Goal: Information Seeking & Learning: Learn about a topic

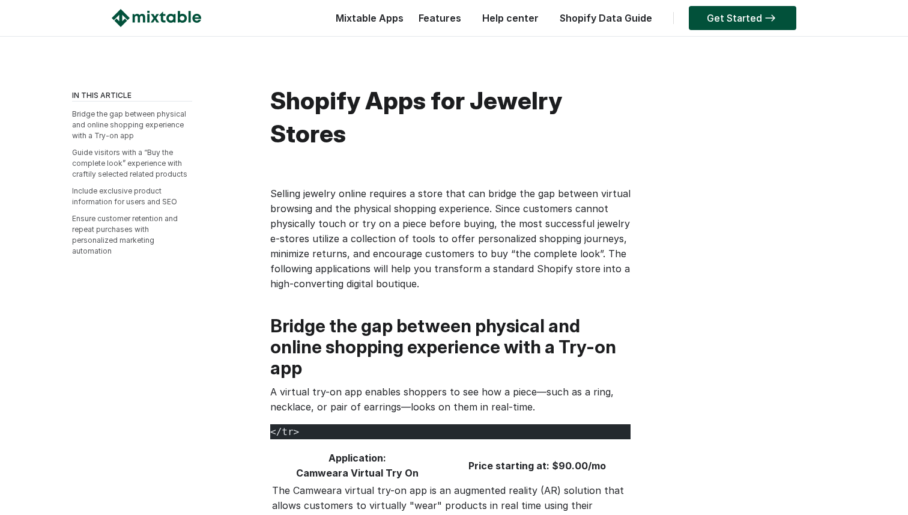
scroll to position [1359, 0]
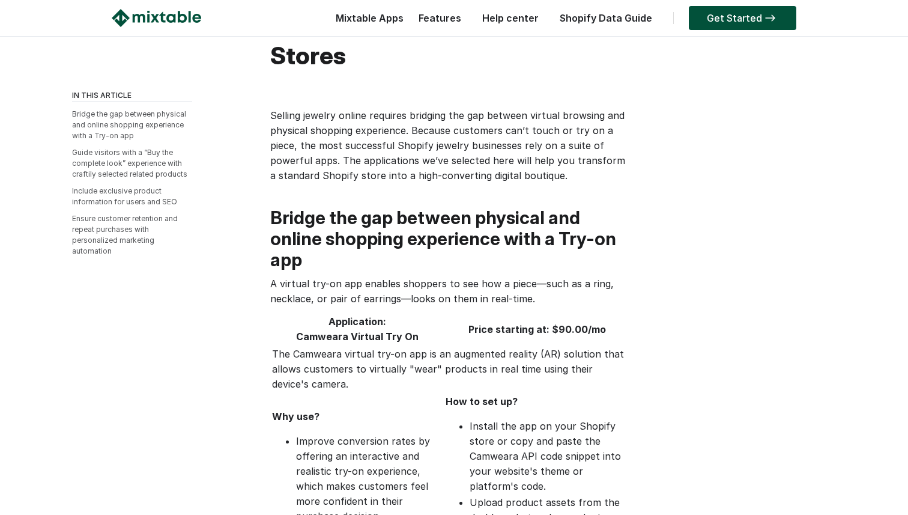
scroll to position [80, 0]
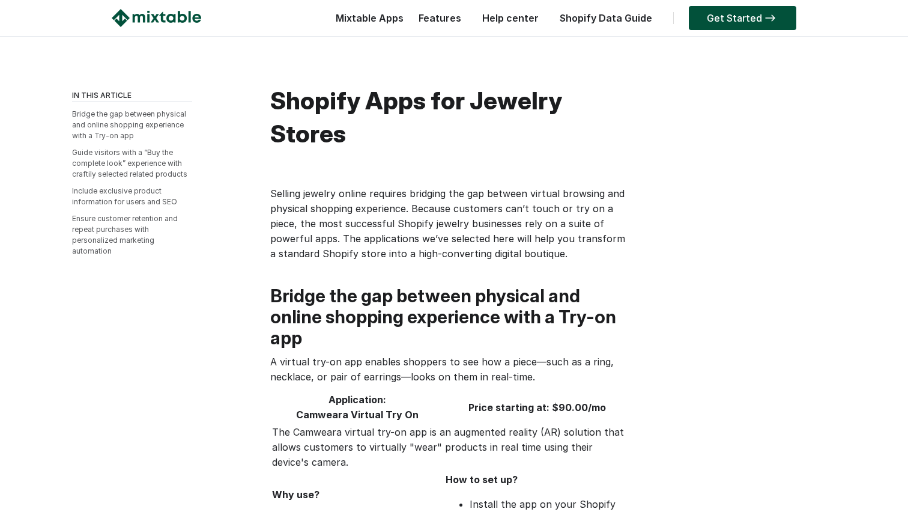
scroll to position [80, 0]
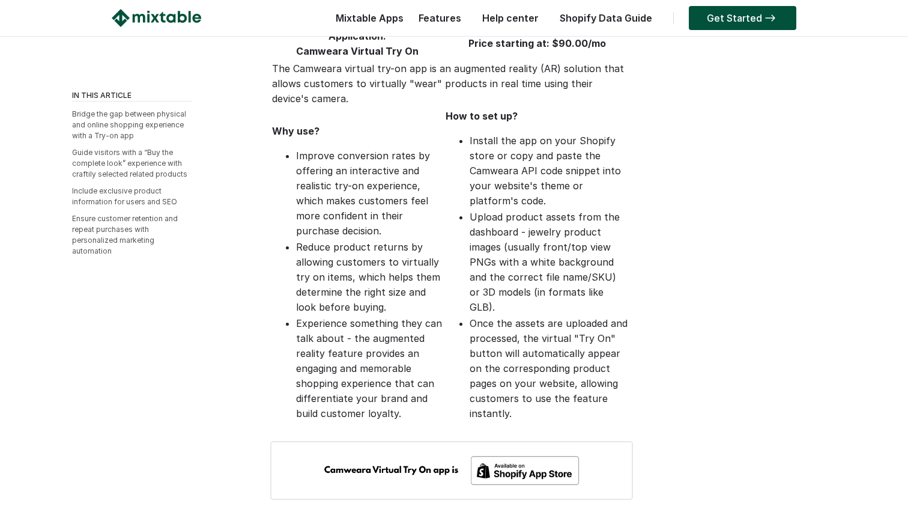
scroll to position [502, 0]
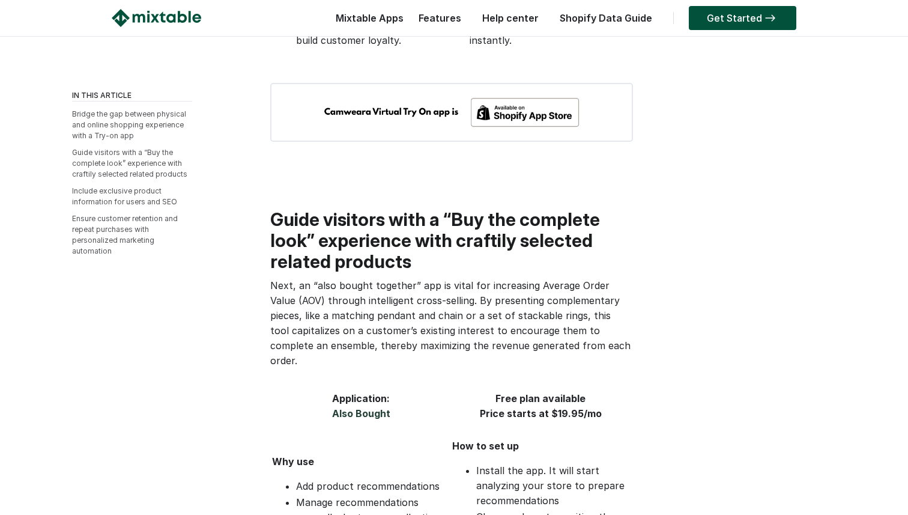
scroll to position [877, 0]
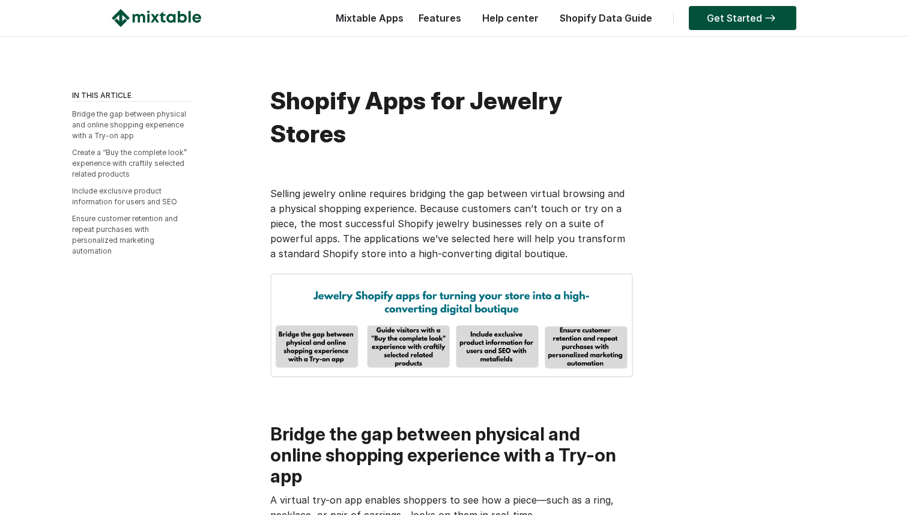
click at [130, 196] on li "Include exclusive product information for users and SEO" at bounding box center [132, 197] width 120 height 22
click at [122, 192] on link "Include exclusive product information for users and SEO" at bounding box center [124, 196] width 105 height 20
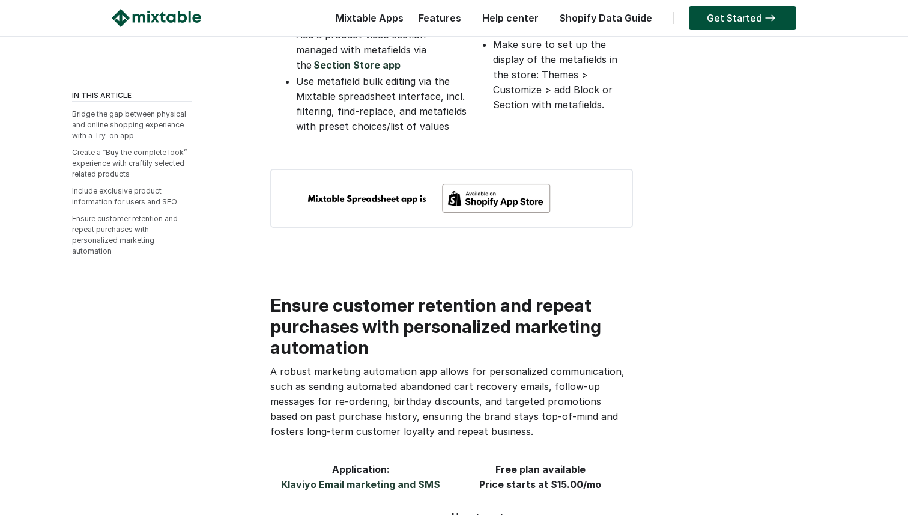
scroll to position [2685, 0]
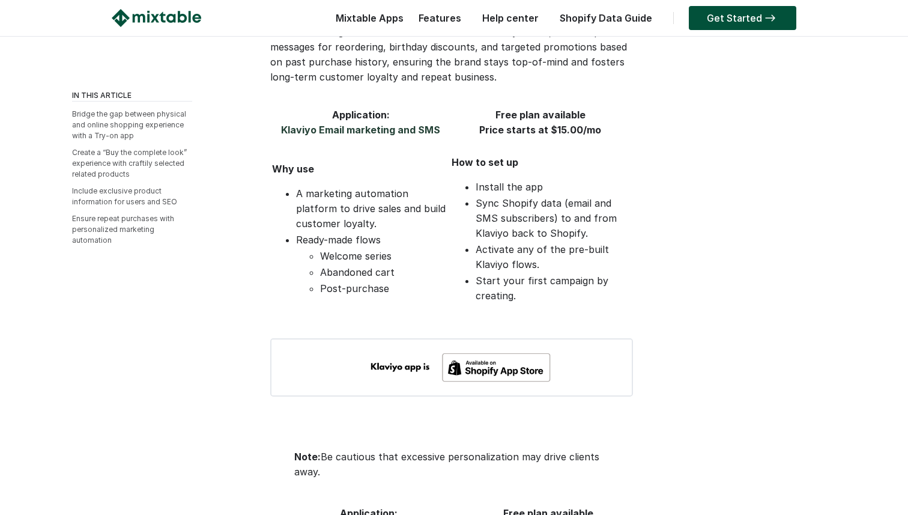
scroll to position [3018, 0]
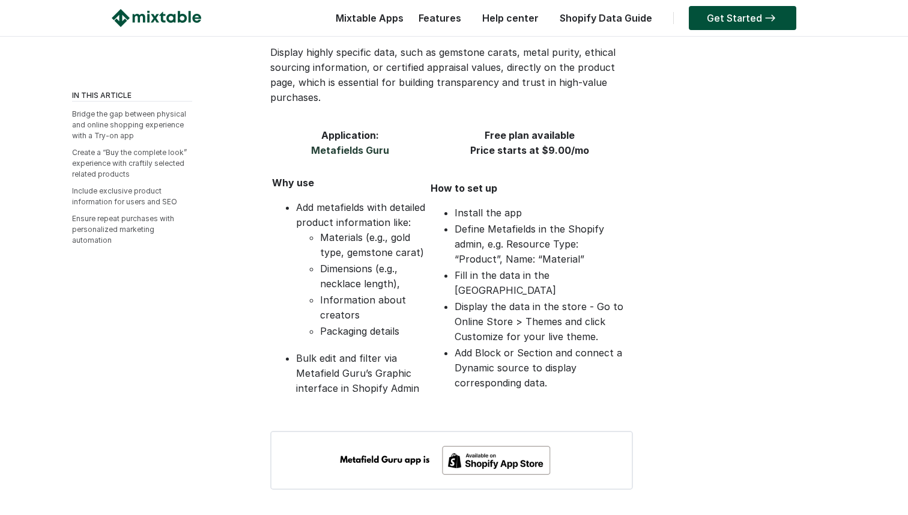
scroll to position [1936, 0]
